Goal: Book appointment/travel/reservation

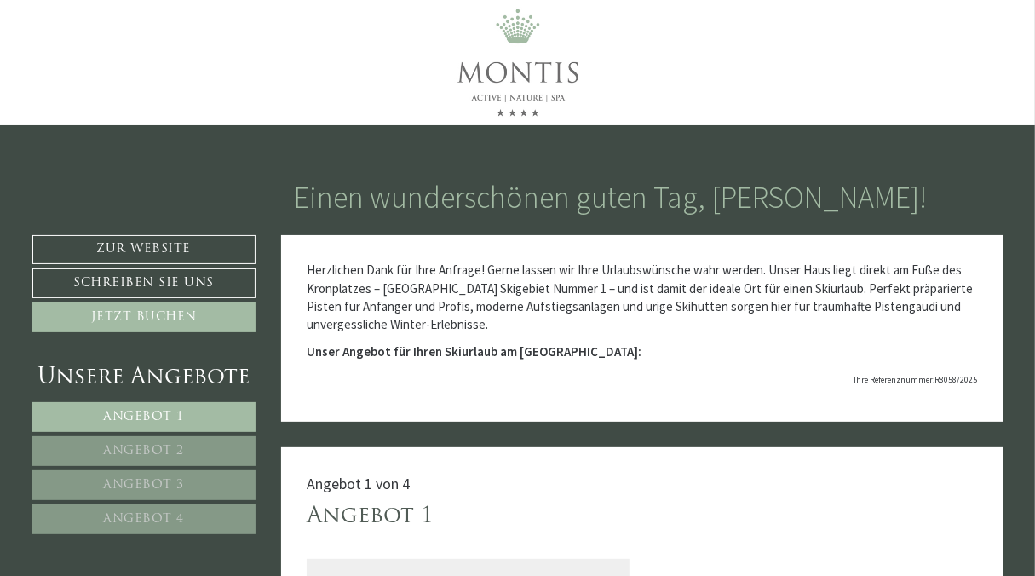
click at [149, 513] on span "Angebot 4" at bounding box center [144, 519] width 81 height 13
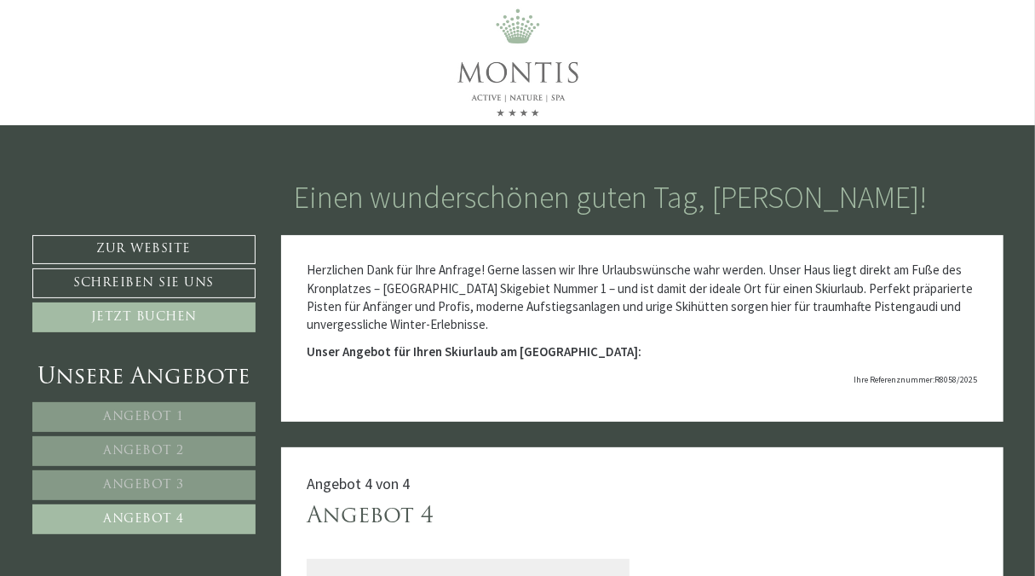
click at [157, 412] on span "Angebot 1" at bounding box center [144, 416] width 81 height 13
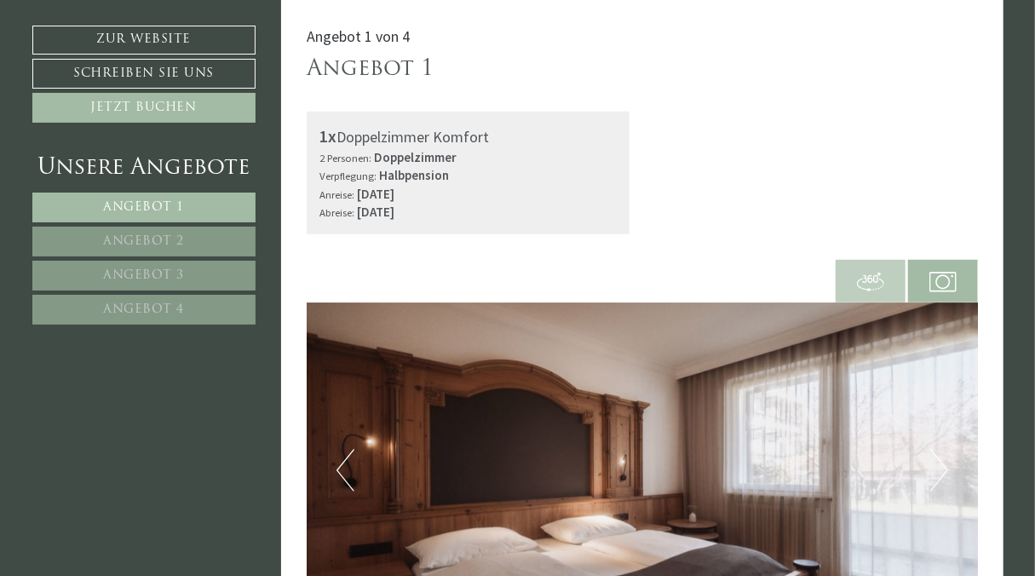
click at [151, 235] on span "Angebot 2" at bounding box center [143, 241] width 81 height 13
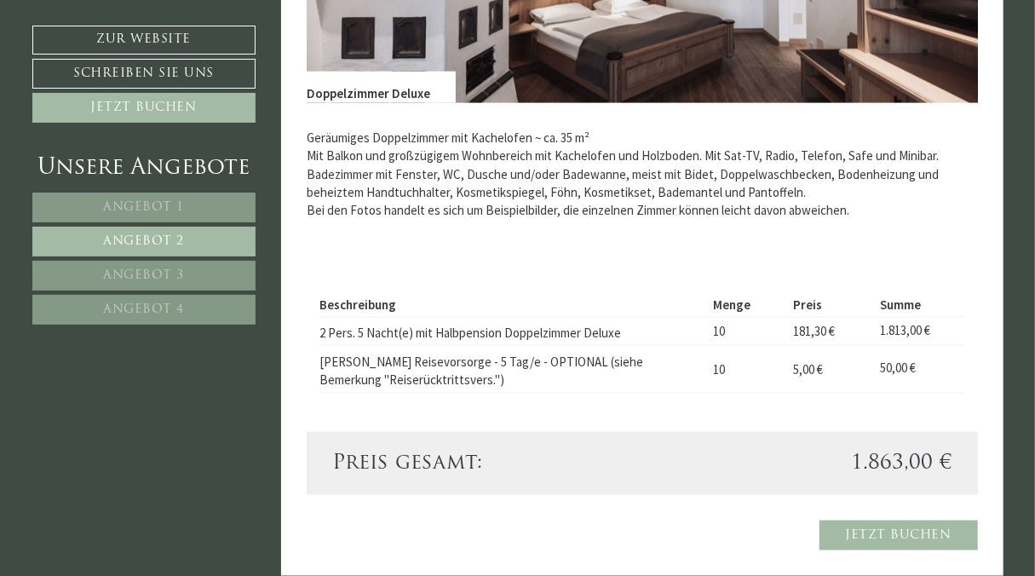
scroll to position [987, 0]
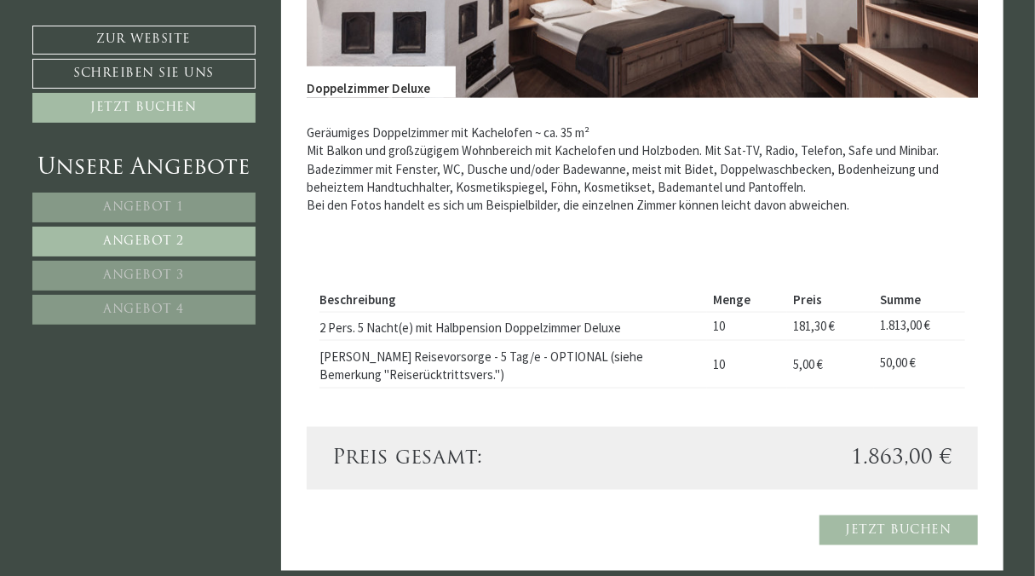
click at [137, 270] on span "Angebot 3" at bounding box center [143, 275] width 81 height 13
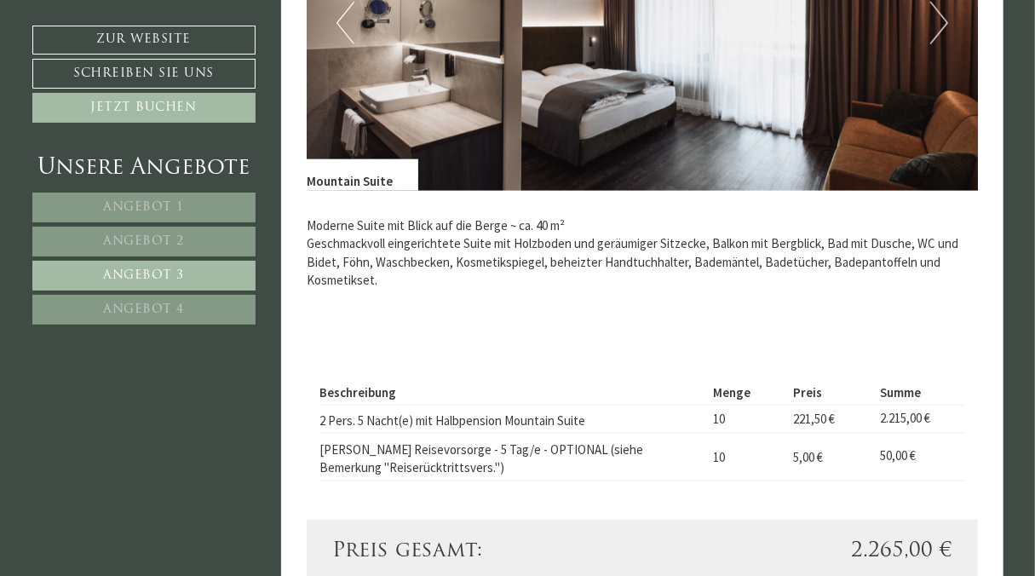
scroll to position [915, 0]
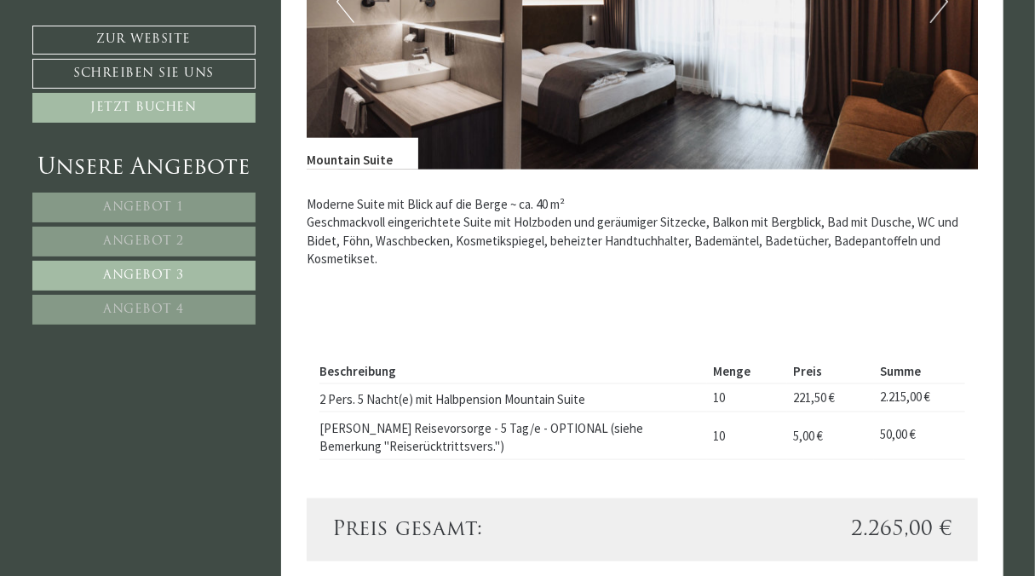
click at [147, 307] on span "Angebot 4" at bounding box center [143, 309] width 81 height 13
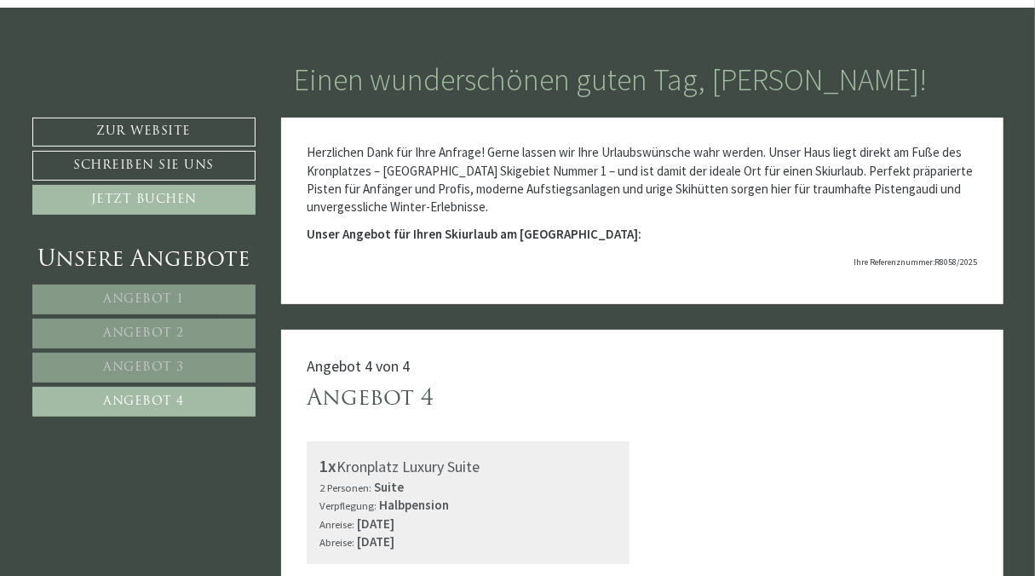
scroll to position [0, 0]
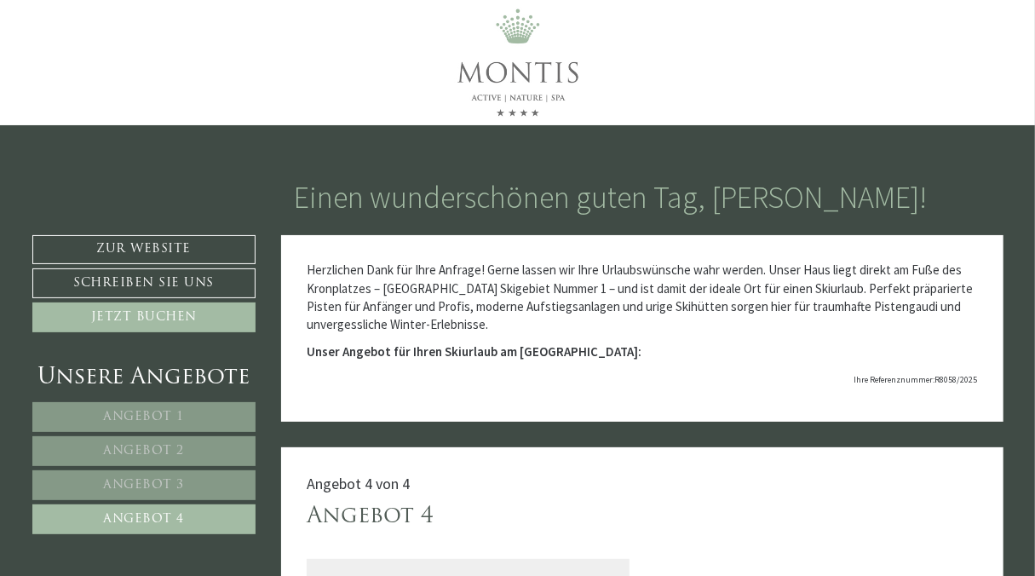
click at [145, 450] on span "Angebot 2" at bounding box center [144, 451] width 81 height 13
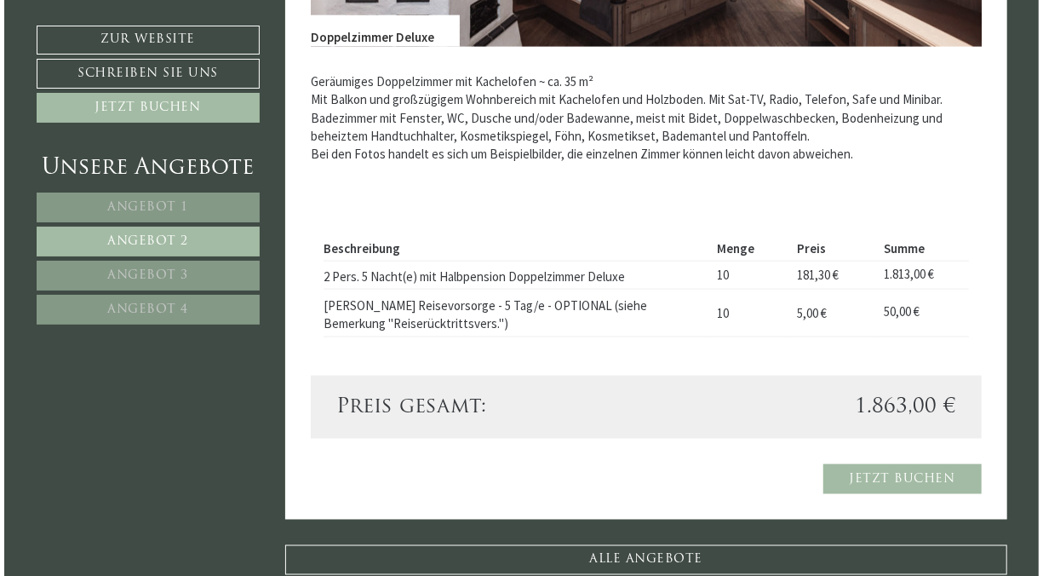
scroll to position [1131, 0]
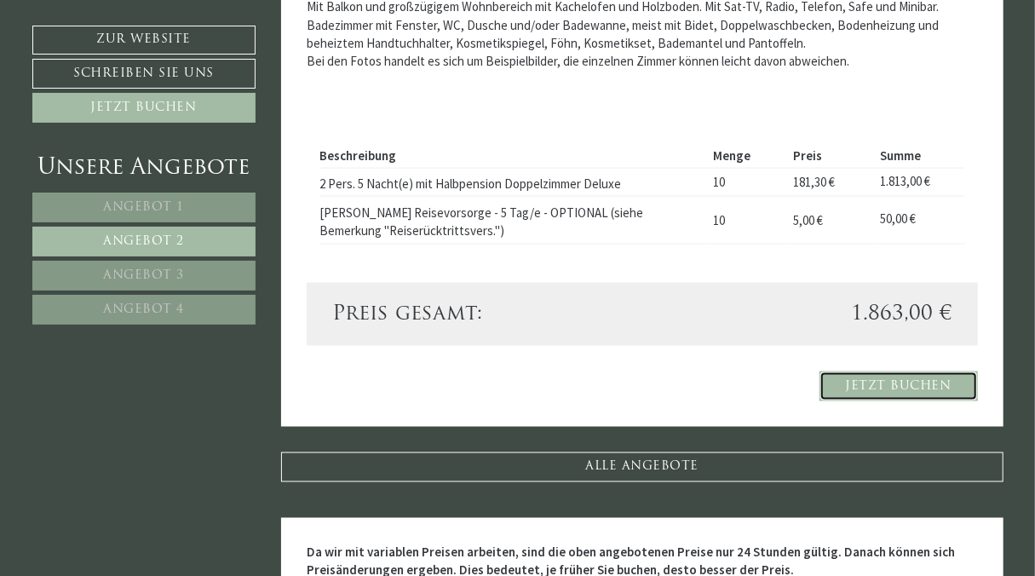
click at [896, 382] on link "Jetzt buchen" at bounding box center [898, 386] width 158 height 30
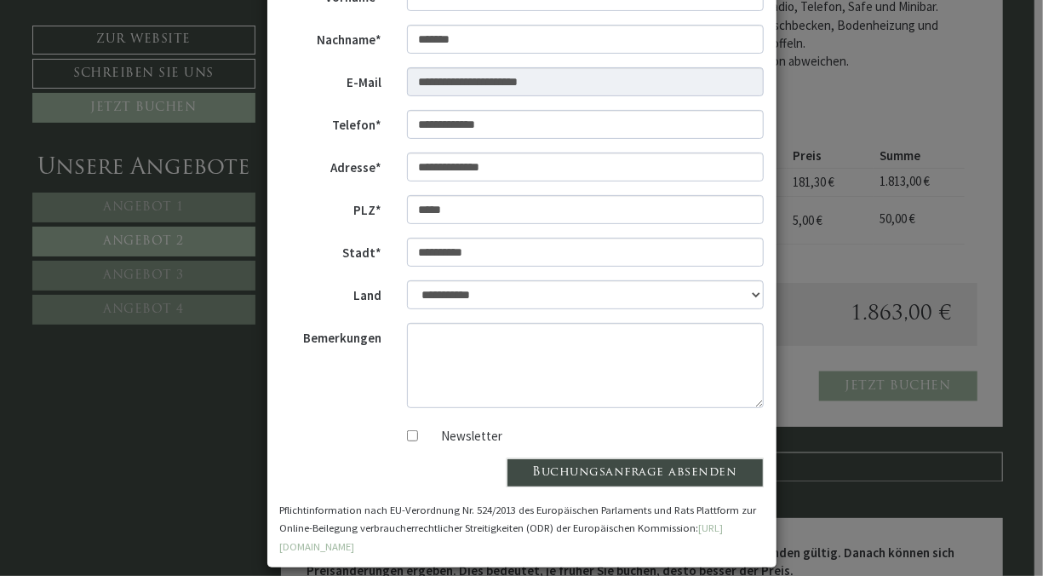
scroll to position [187, 0]
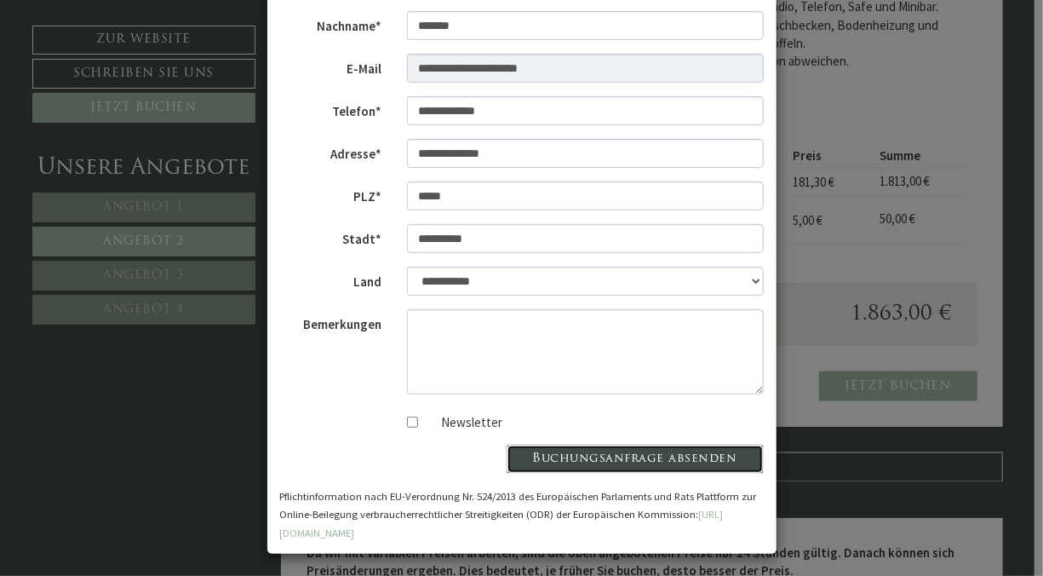
click at [618, 458] on button "Buchungsanfrage absenden" at bounding box center [635, 459] width 257 height 29
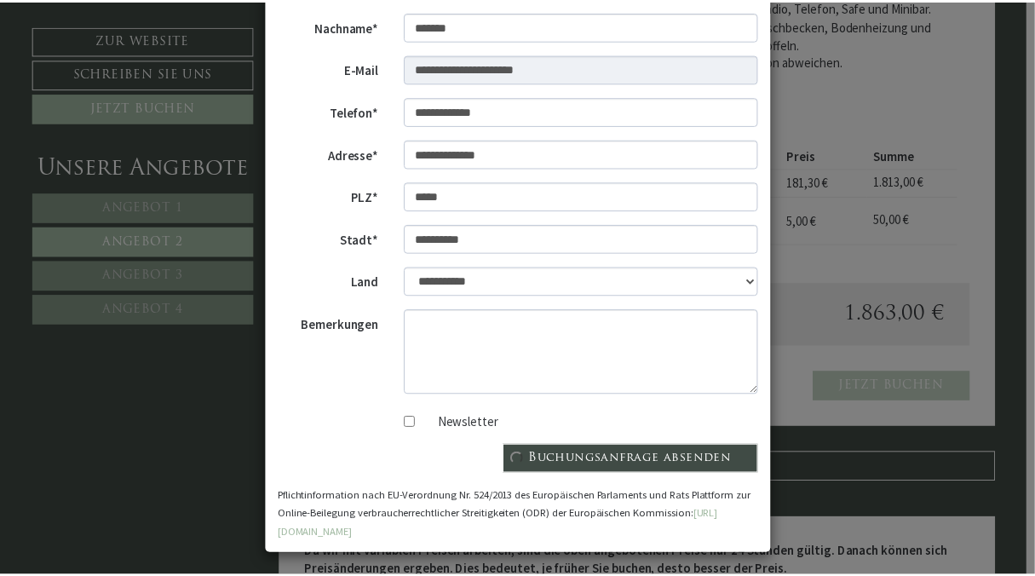
scroll to position [0, 0]
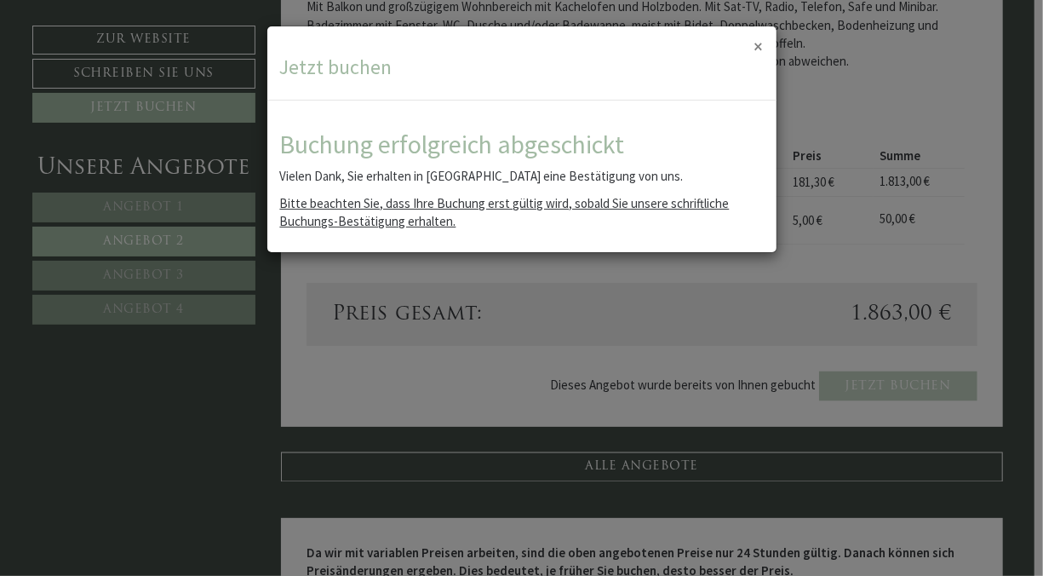
click at [757, 43] on button "×" at bounding box center [759, 46] width 9 height 18
